Goal: Information Seeking & Learning: Learn about a topic

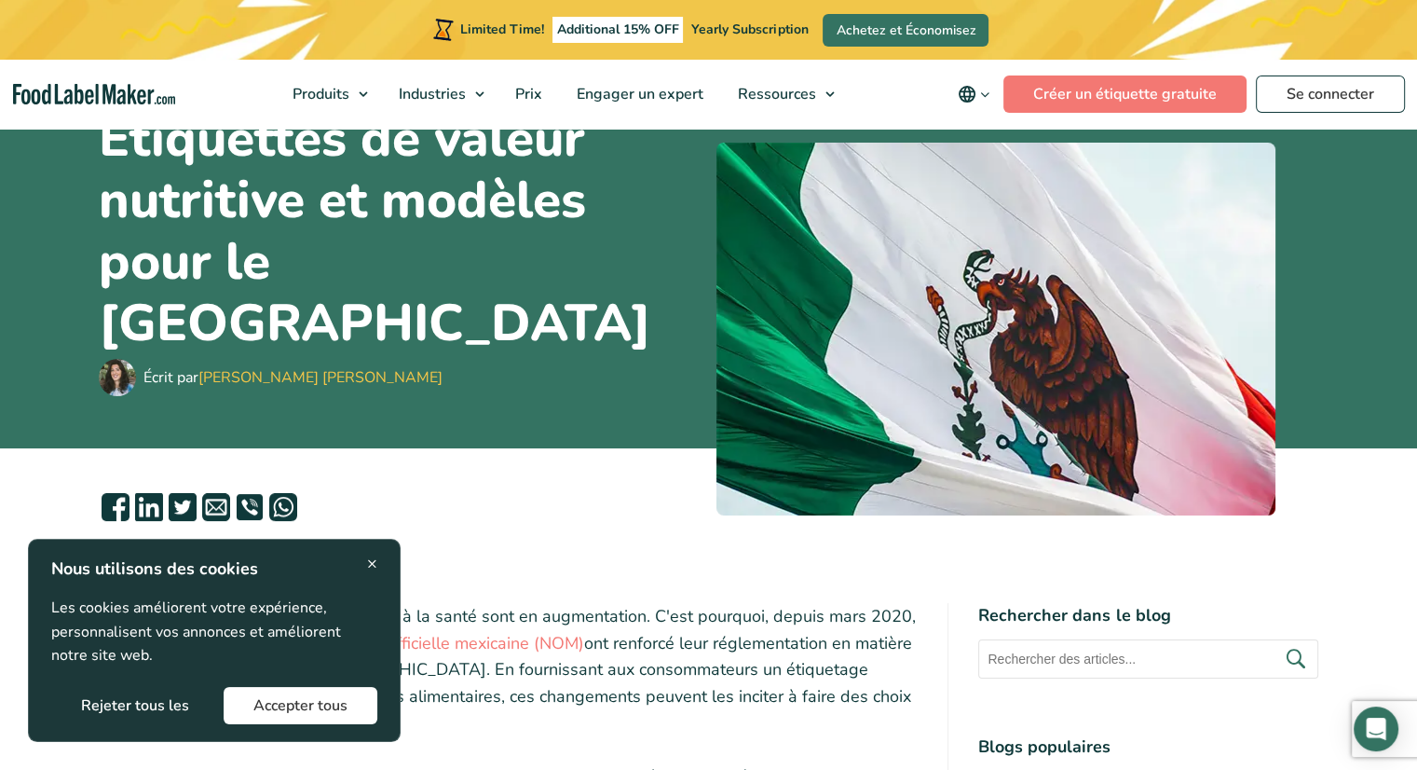
scroll to position [168, 0]
click at [376, 558] on span "×" at bounding box center [372, 563] width 10 height 25
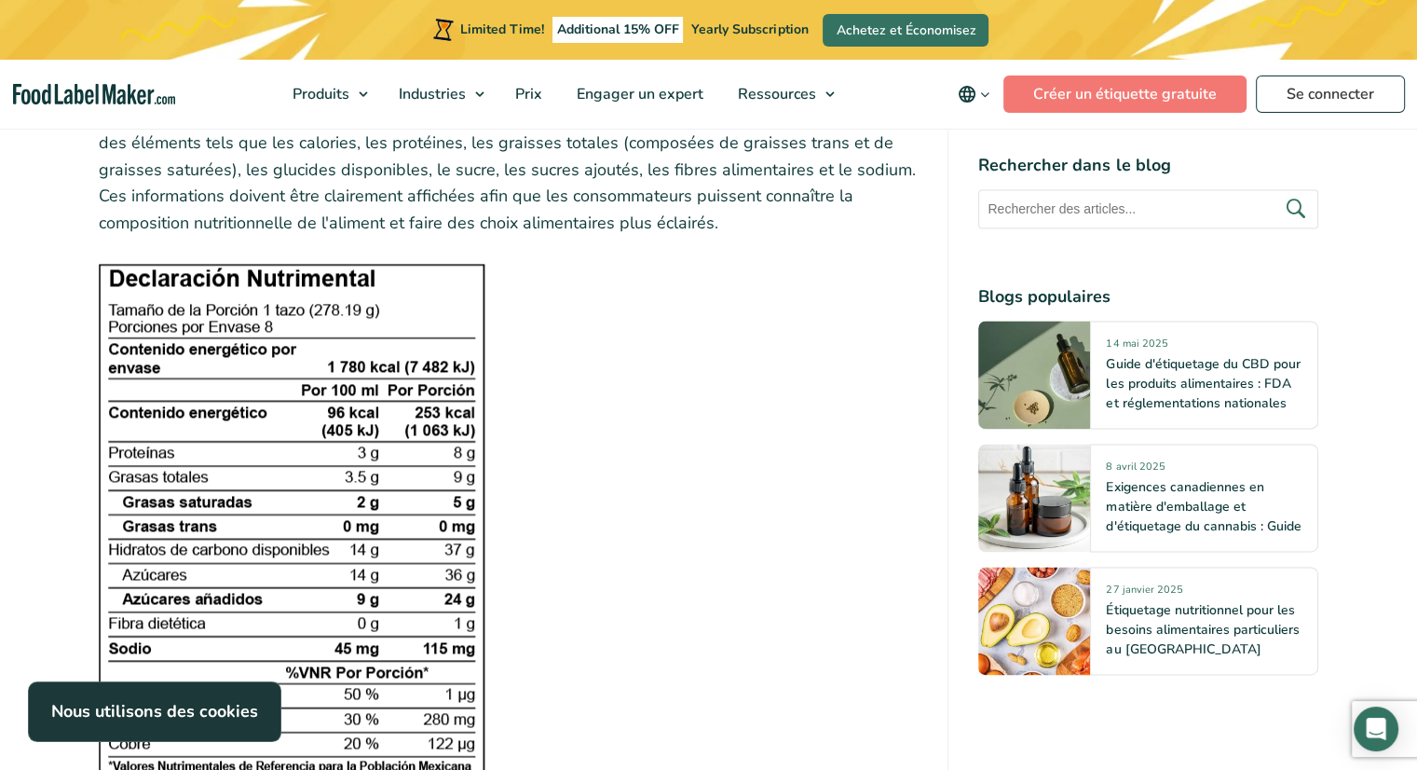
scroll to position [2538, 0]
click at [369, 437] on img at bounding box center [292, 518] width 387 height 513
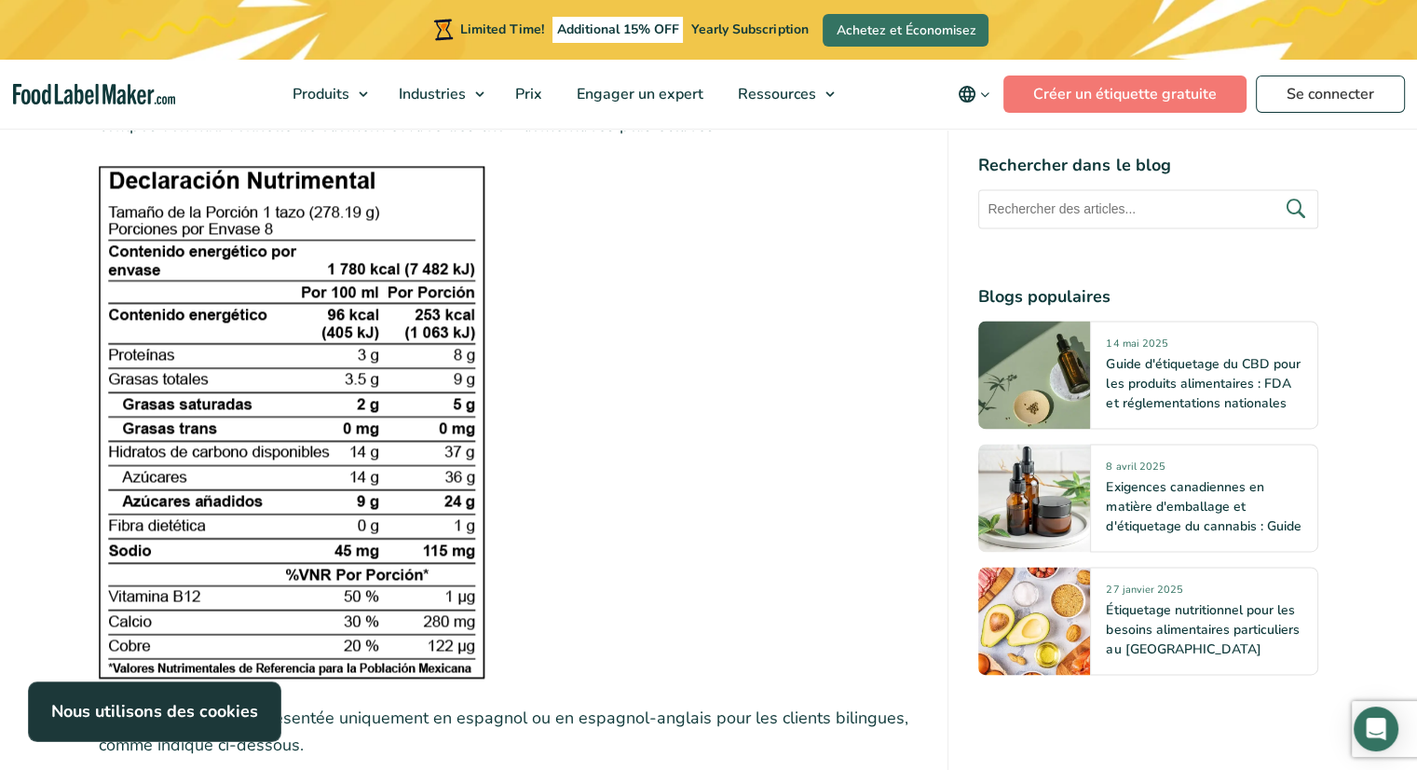
scroll to position [2638, 0]
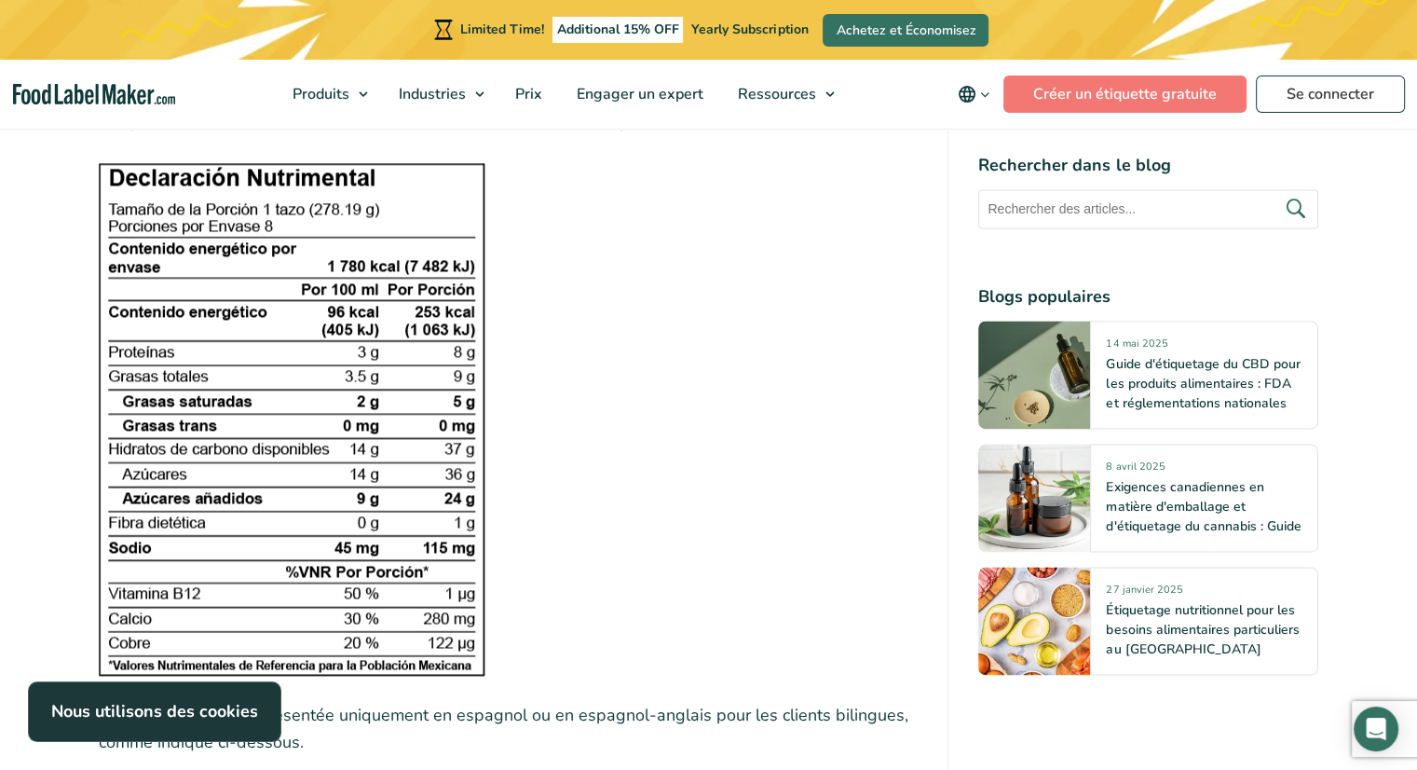
click at [438, 263] on img at bounding box center [292, 418] width 387 height 513
click at [700, 443] on figure at bounding box center [509, 418] width 820 height 513
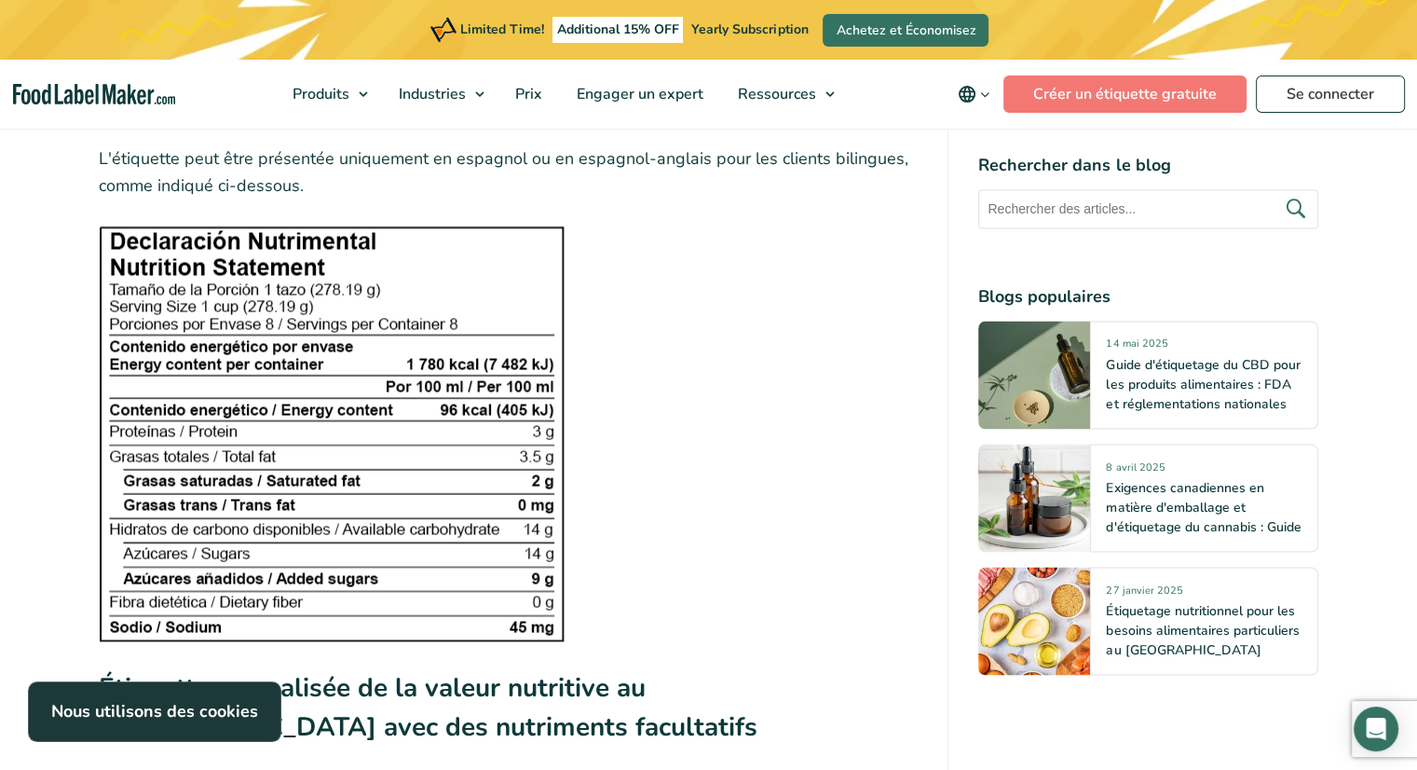
scroll to position [3194, 0]
click at [760, 355] on figure at bounding box center [509, 434] width 820 height 416
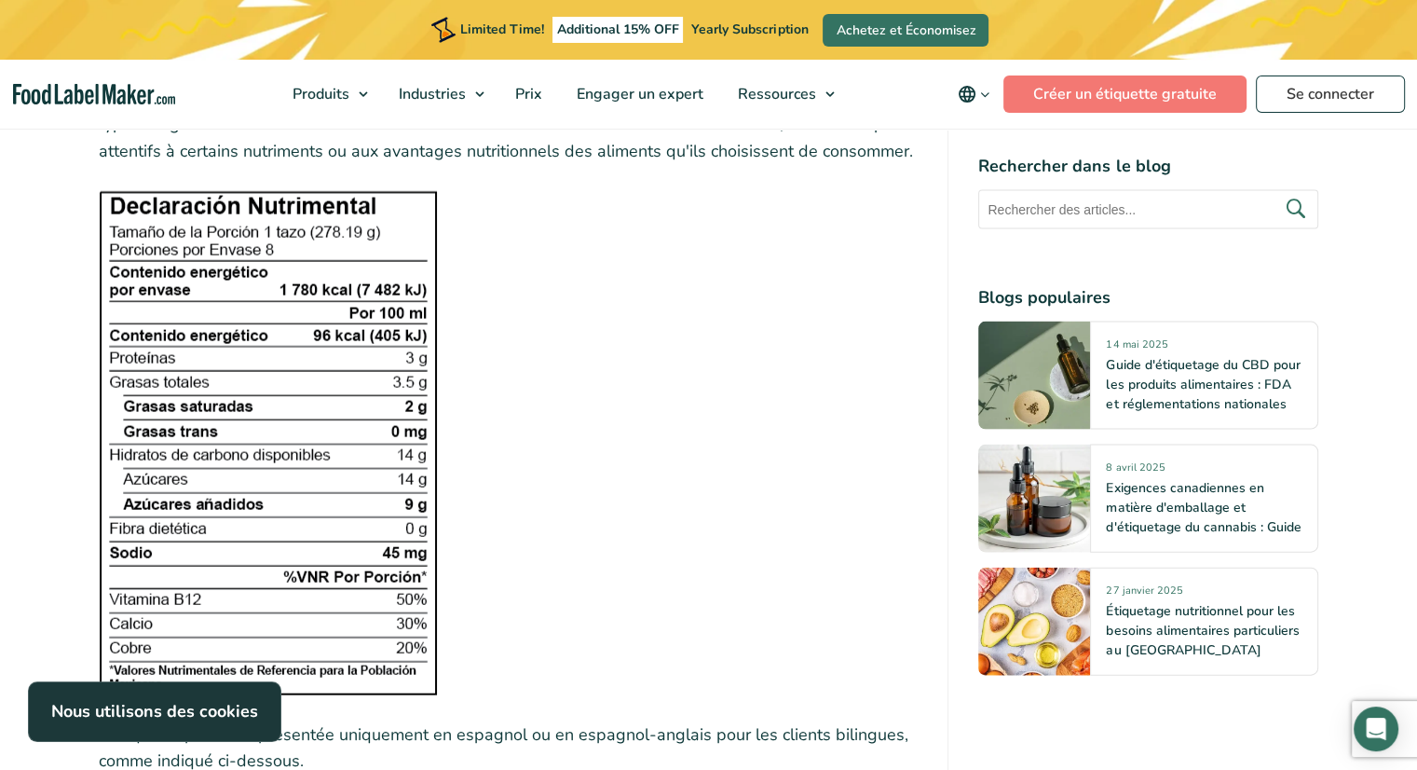
click at [760, 355] on figure at bounding box center [509, 443] width 820 height 504
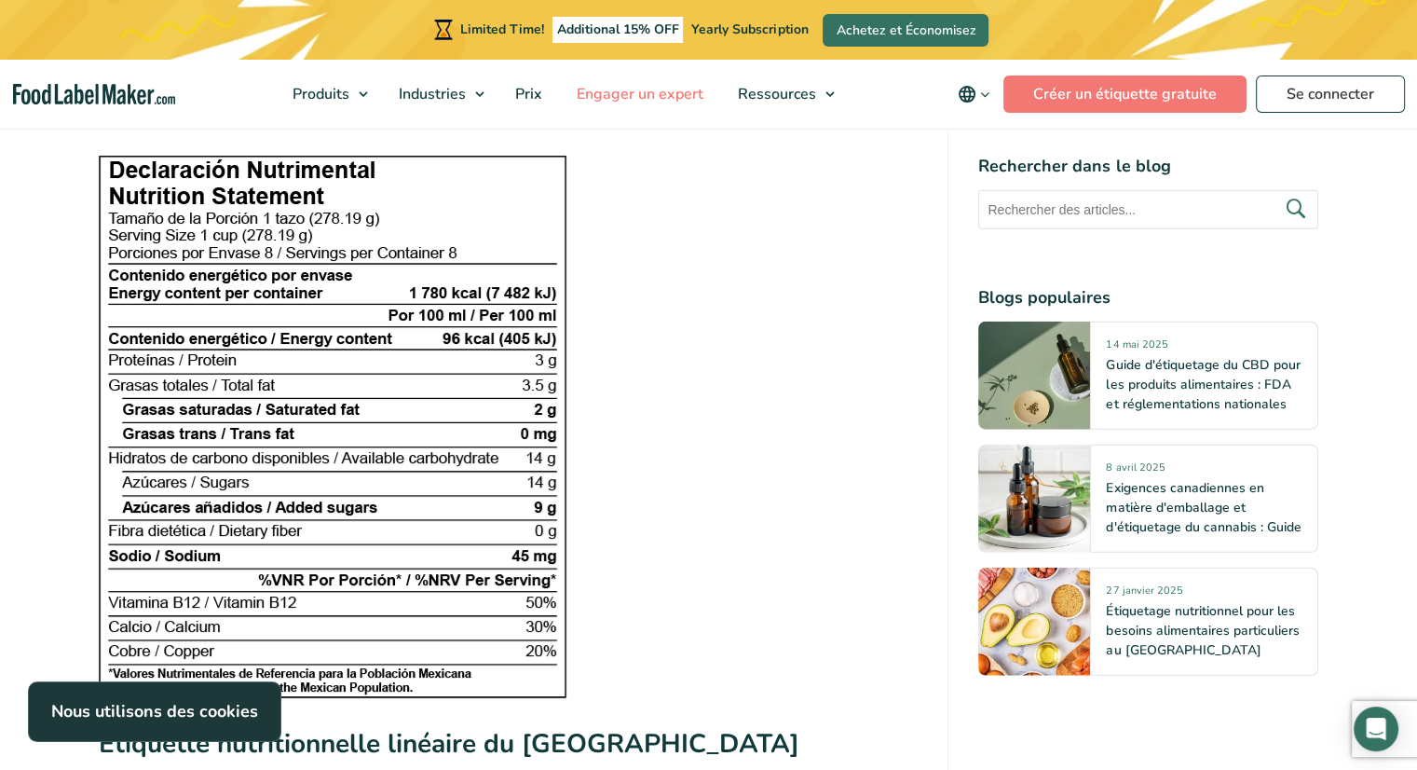
scroll to position [4581, 0]
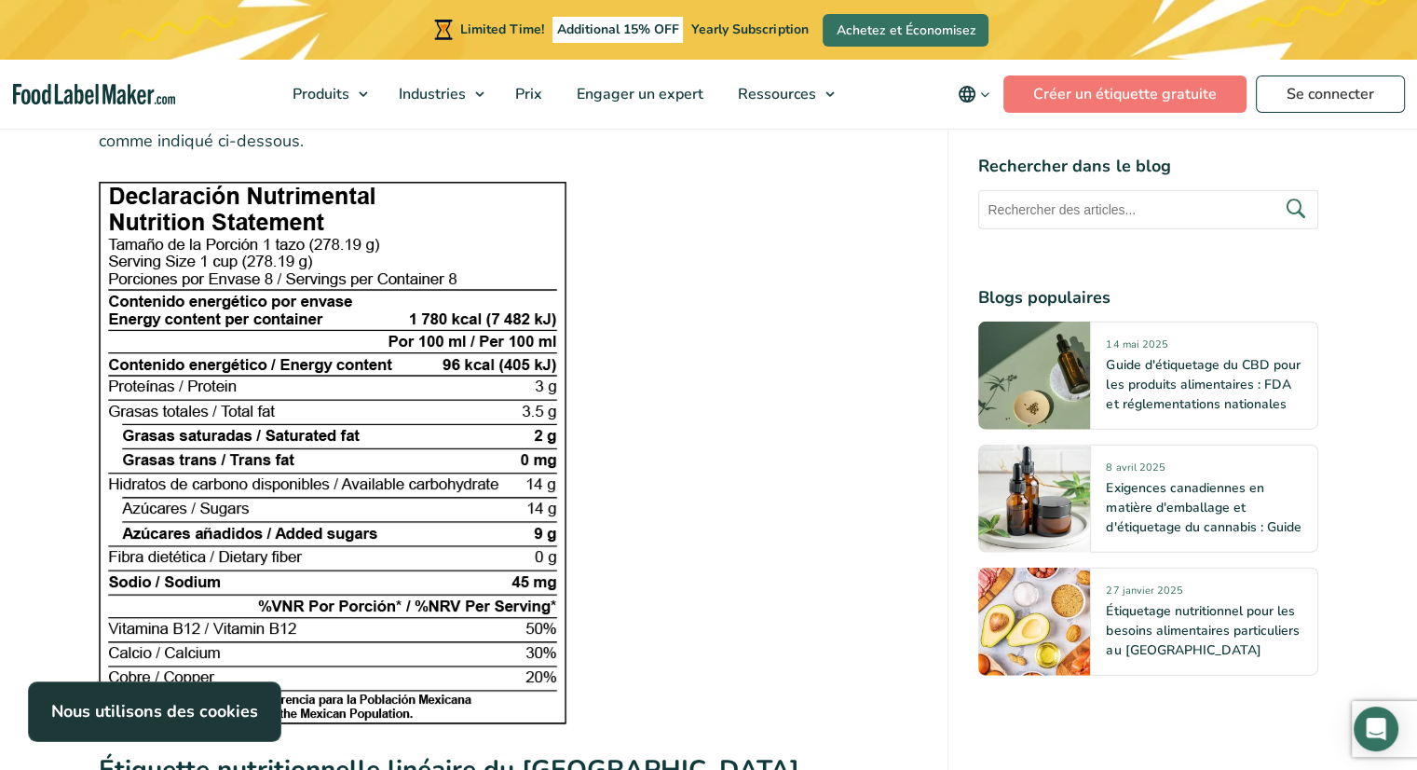
click at [702, 302] on figure at bounding box center [509, 452] width 820 height 543
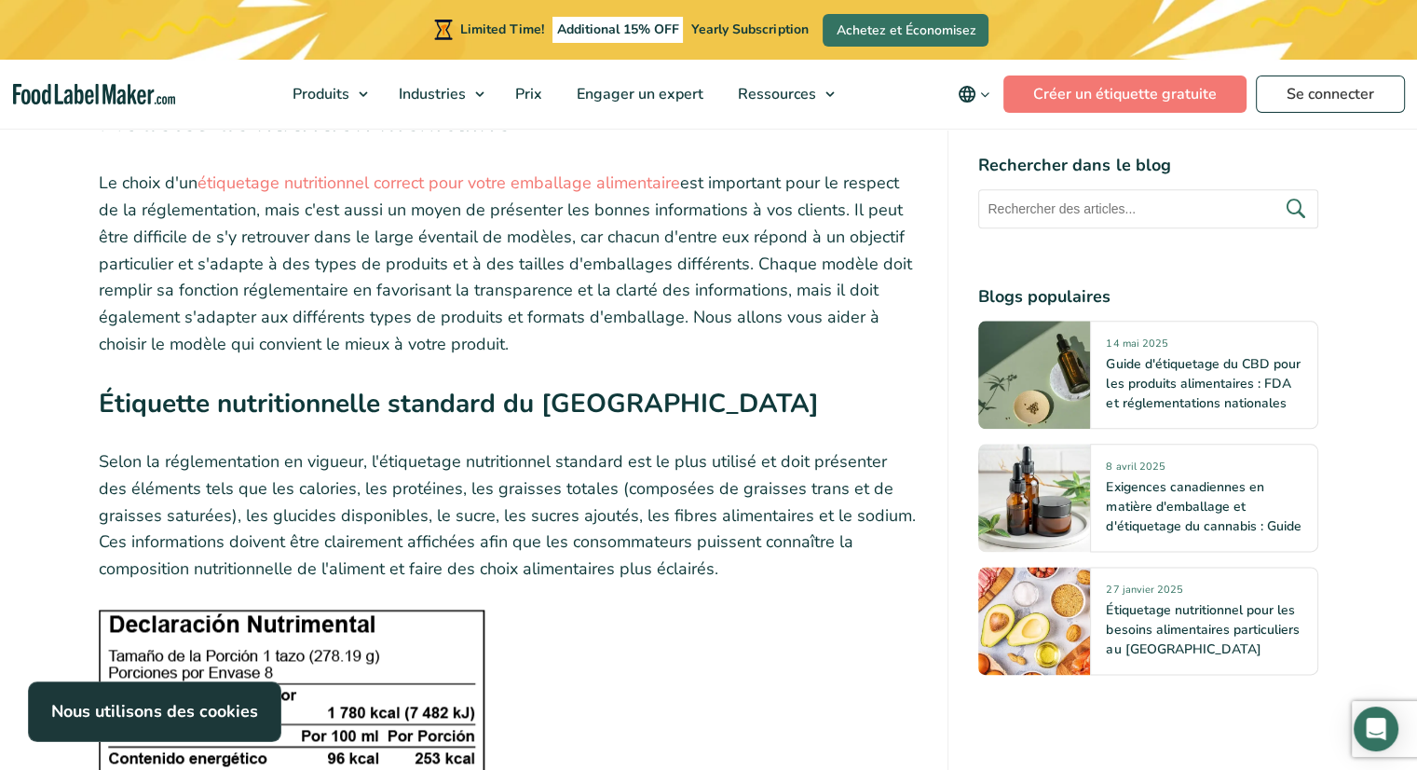
scroll to position [2196, 0]
